Goal: Task Accomplishment & Management: Manage account settings

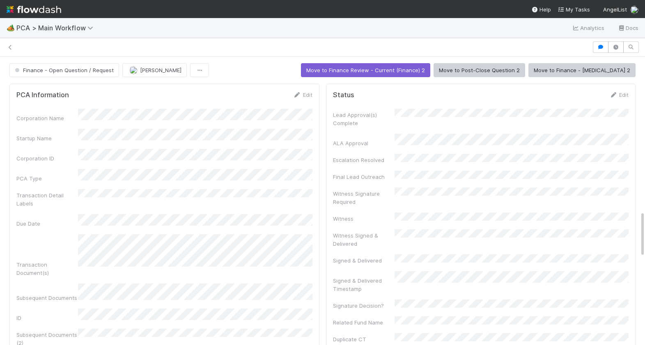
scroll to position [466, 0]
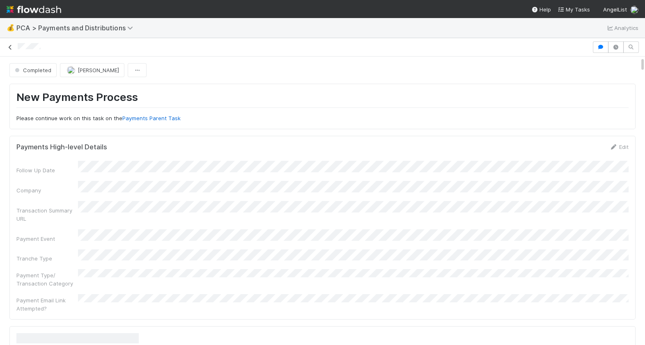
click at [12, 49] on link at bounding box center [10, 47] width 8 height 8
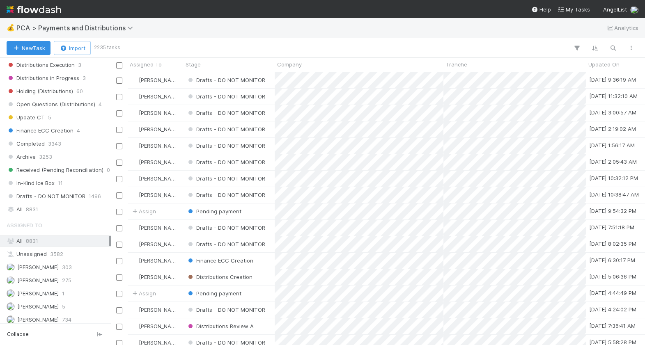
scroll to position [667, 0]
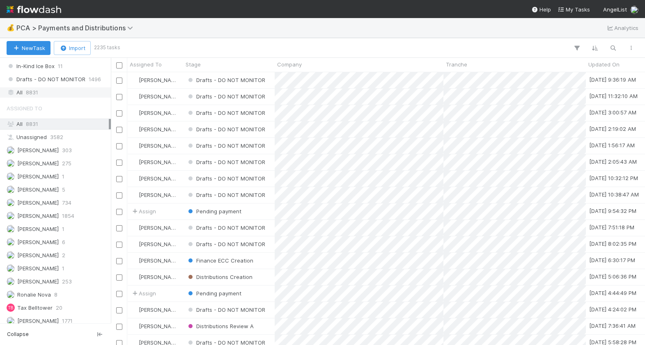
click at [46, 87] on div "All 8831" at bounding box center [58, 92] width 102 height 10
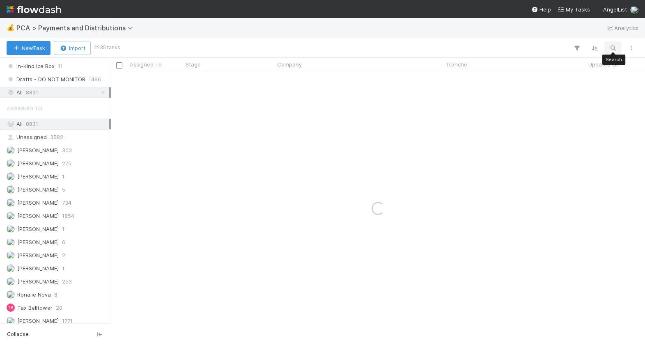
click at [612, 48] on icon "button" at bounding box center [613, 47] width 8 height 7
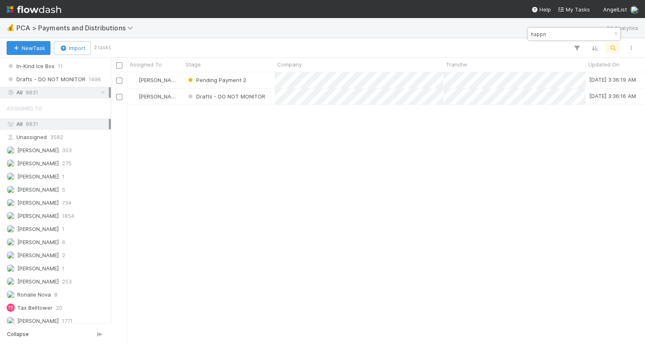
scroll to position [273, 534]
type input "happn"
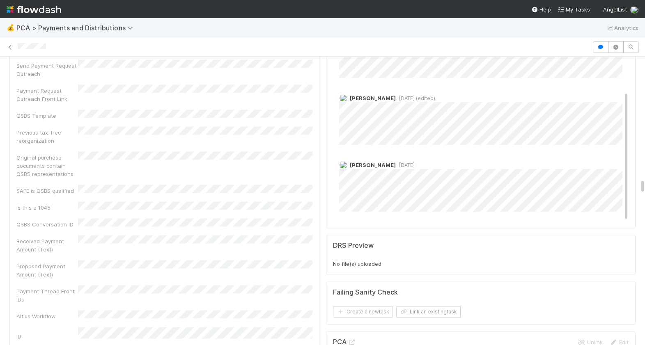
scroll to position [2515, 0]
click at [353, 338] on icon at bounding box center [352, 340] width 8 height 5
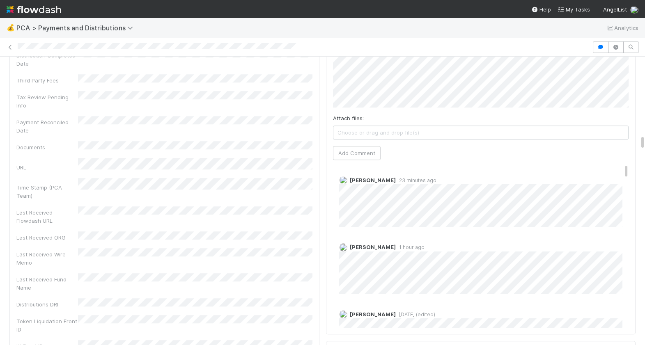
scroll to position [1619, 0]
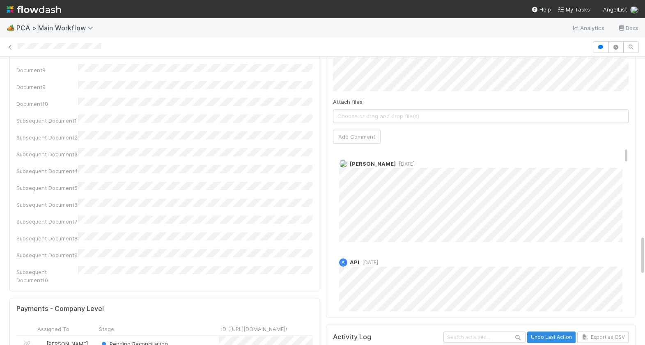
scroll to position [1276, 0]
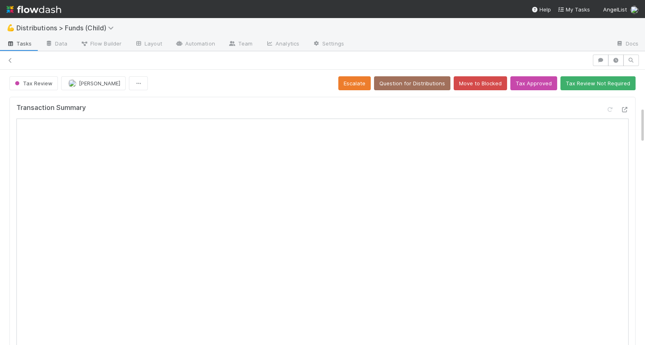
scroll to position [94, 0]
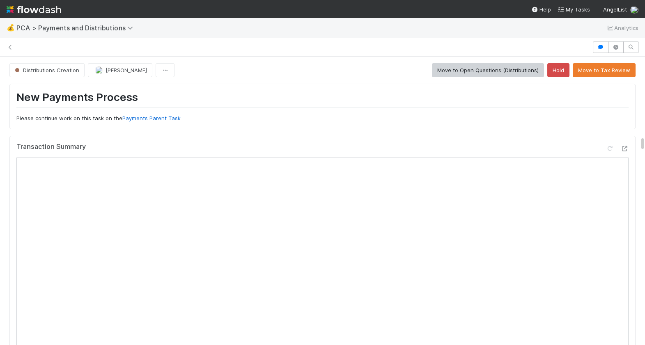
scroll to position [398, 0]
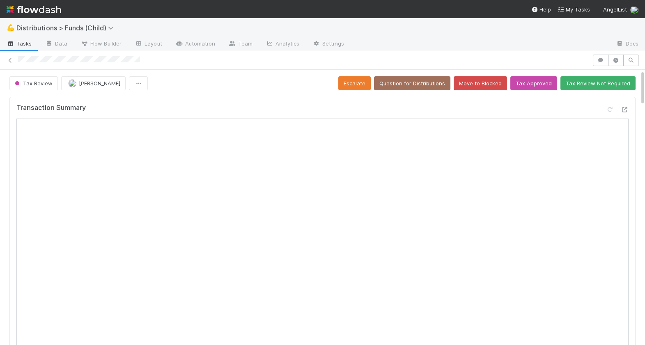
click at [160, 0] on nav "Help My Tasks AngelList" at bounding box center [322, 9] width 645 height 18
click at [227, 83] on div "Tax Review Berkley Cade Escalate Question for Distributions Move to Blocked Tax…" at bounding box center [322, 83] width 626 height 14
click at [626, 106] on div at bounding box center [625, 110] width 8 height 8
click at [11, 83] on button "Tax Review" at bounding box center [33, 83] width 48 height 14
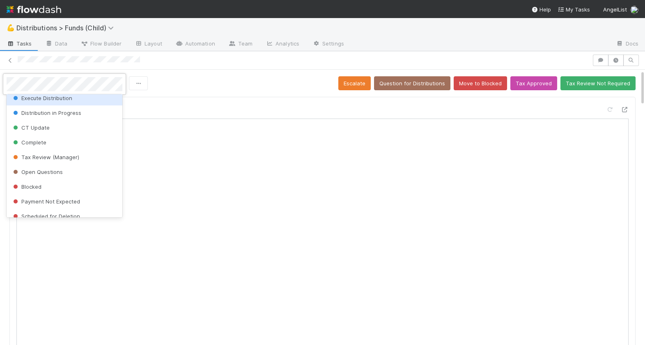
scroll to position [161, 0]
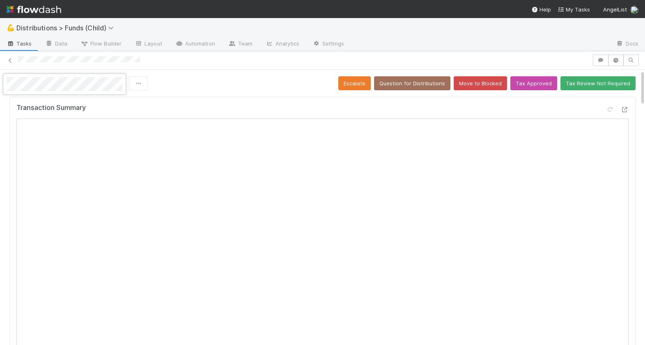
click at [483, 205] on div at bounding box center [322, 172] width 645 height 345
click at [23, 78] on button "Tax Review" at bounding box center [33, 83] width 48 height 14
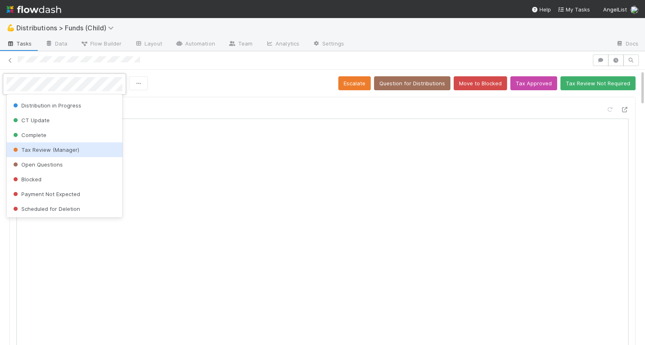
scroll to position [0, 0]
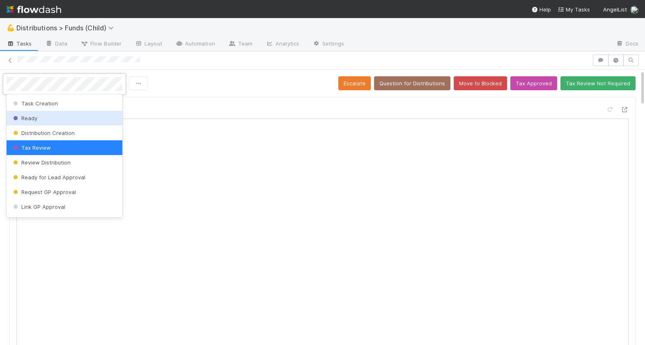
click at [41, 119] on div "Ready" at bounding box center [65, 118] width 116 height 15
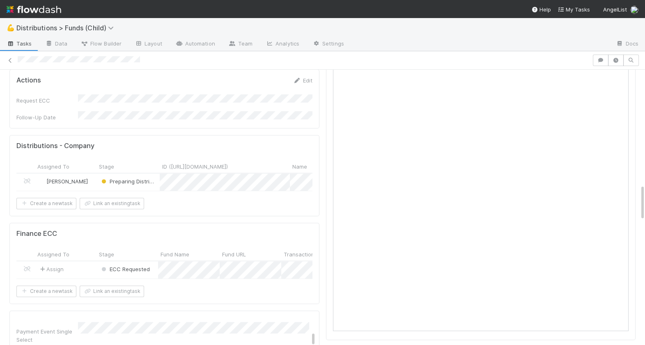
scroll to position [839, 0]
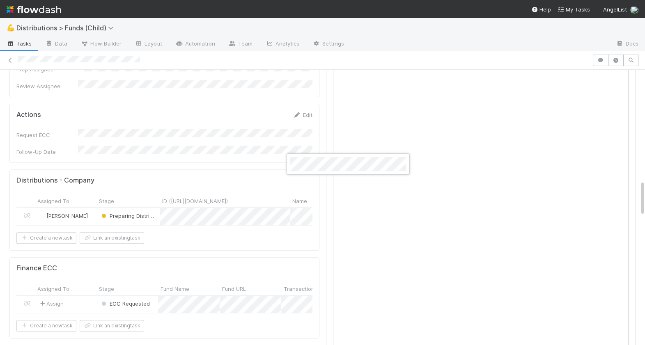
click at [84, 163] on div at bounding box center [322, 172] width 645 height 345
click at [84, 208] on div "Berkley Cade" at bounding box center [66, 216] width 62 height 17
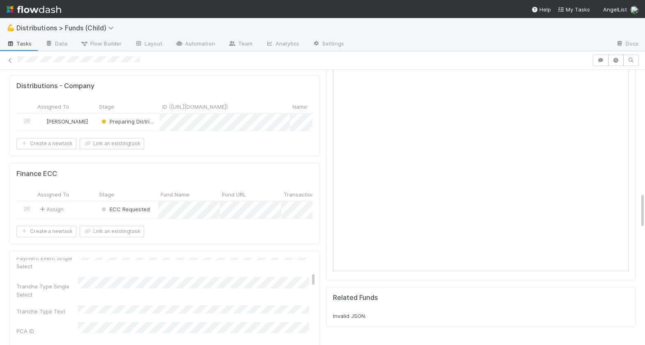
scroll to position [934, 0]
click at [83, 201] on div "Assign" at bounding box center [66, 209] width 62 height 17
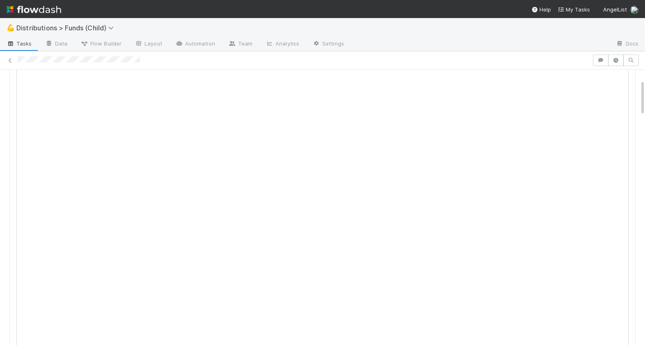
scroll to position [0, 0]
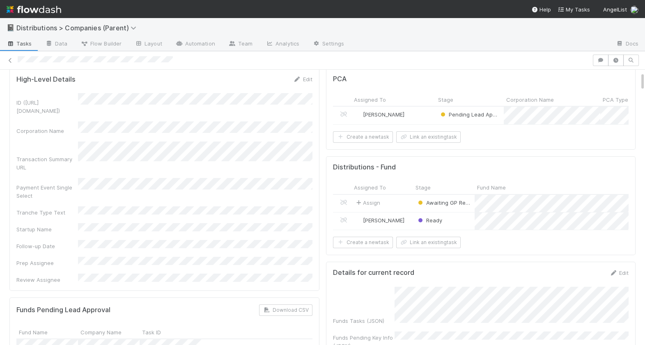
scroll to position [32, 0]
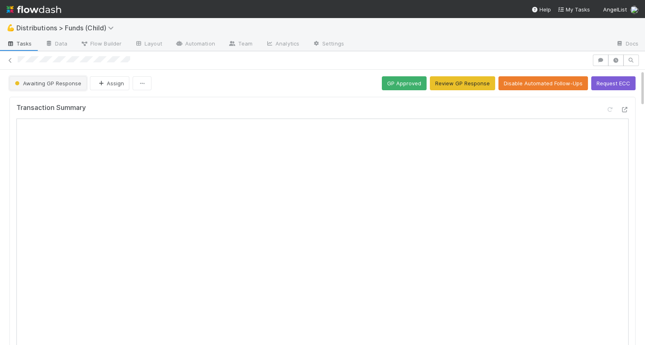
click at [42, 82] on span "Awaiting GP Response" at bounding box center [47, 83] width 68 height 7
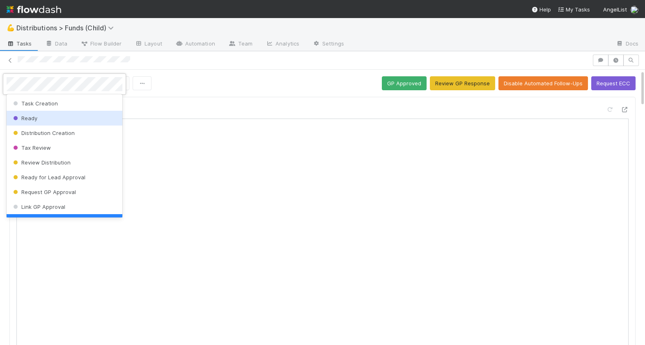
click at [38, 117] on div "Ready" at bounding box center [65, 118] width 116 height 15
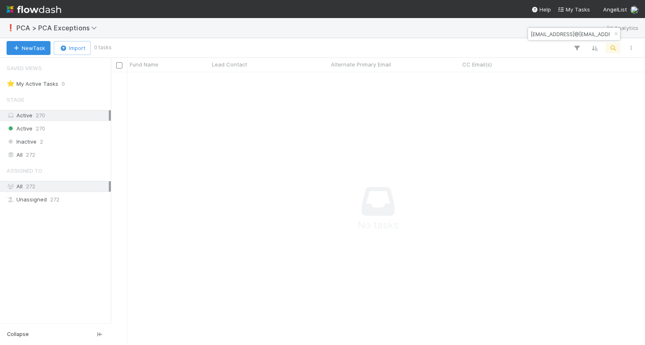
scroll to position [273, 534]
